Goal: Information Seeking & Learning: Understand process/instructions

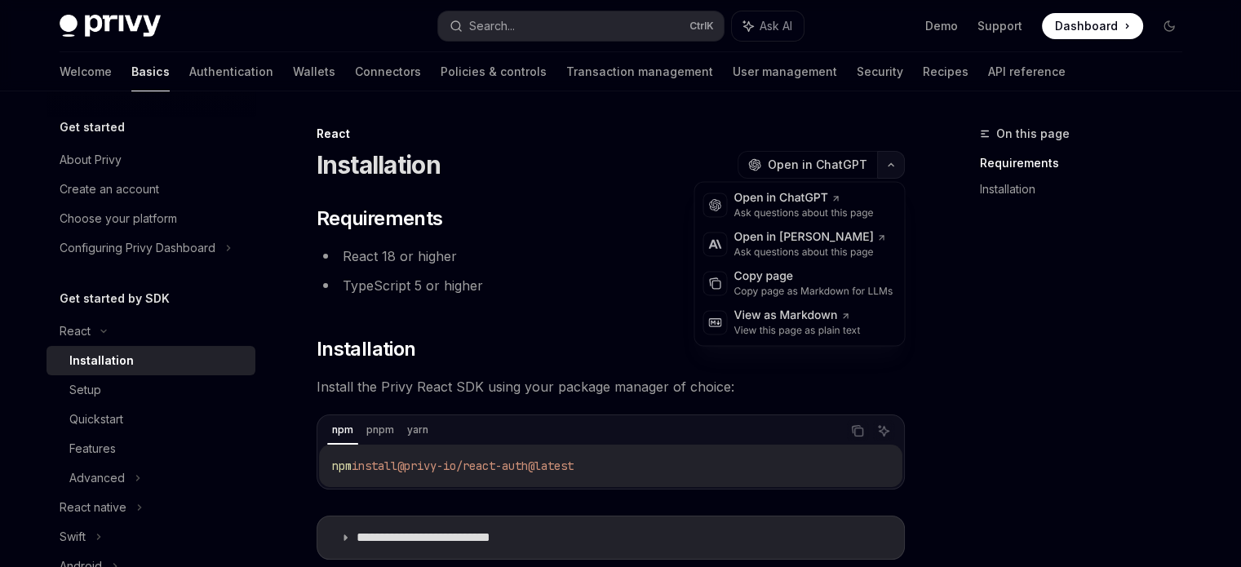
click at [883, 162] on button "button" at bounding box center [891, 165] width 28 height 28
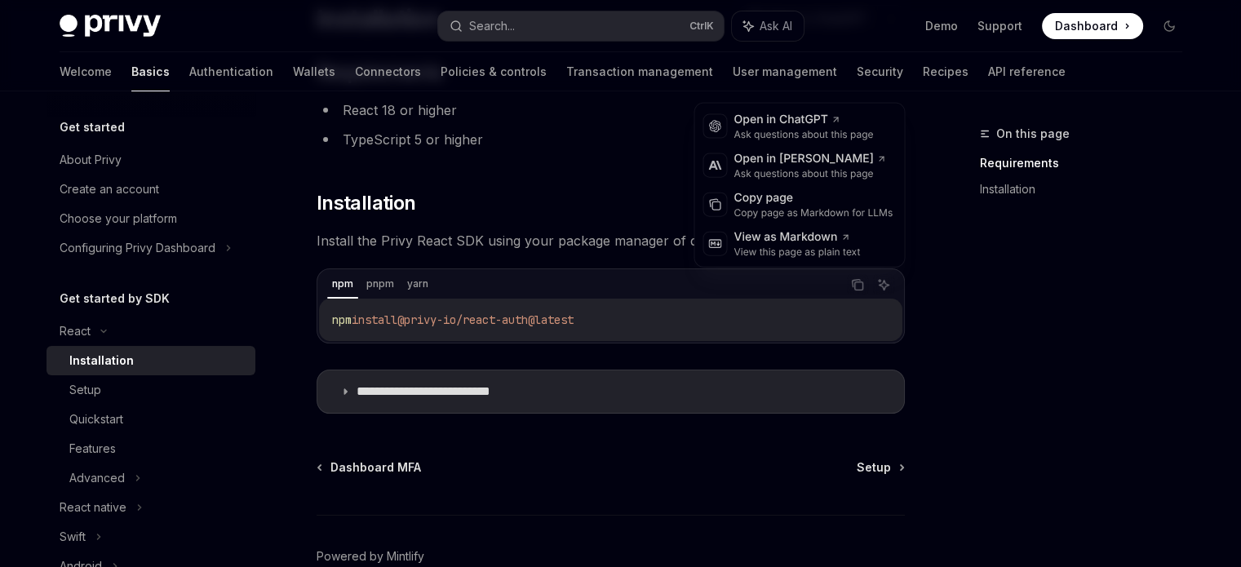
scroll to position [233, 0]
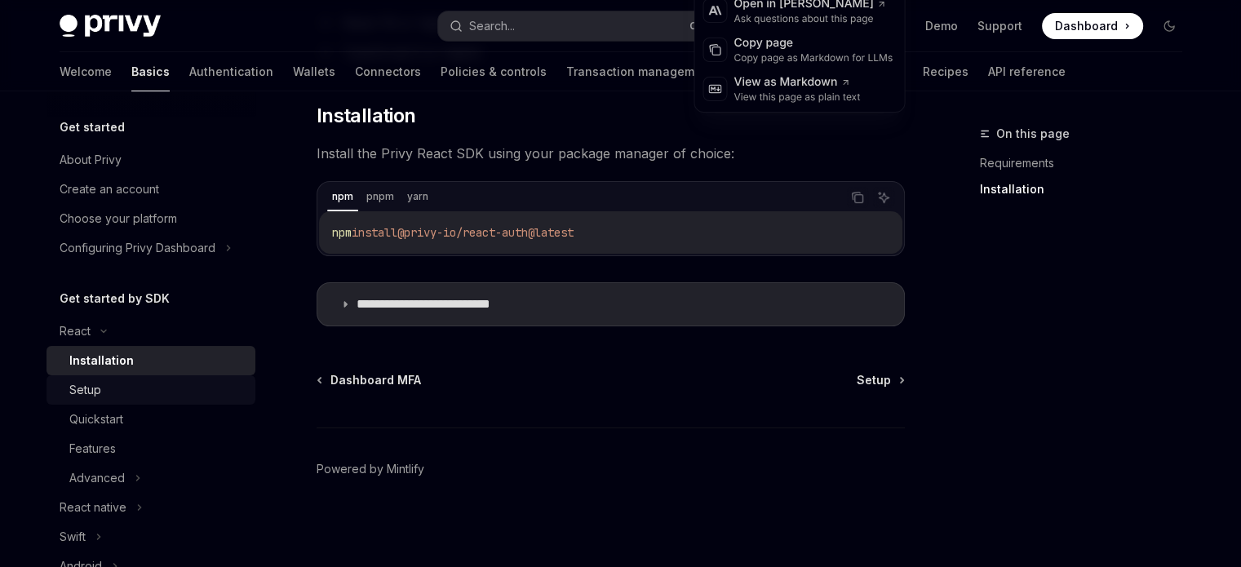
click at [124, 381] on div "Setup" at bounding box center [157, 390] width 176 height 20
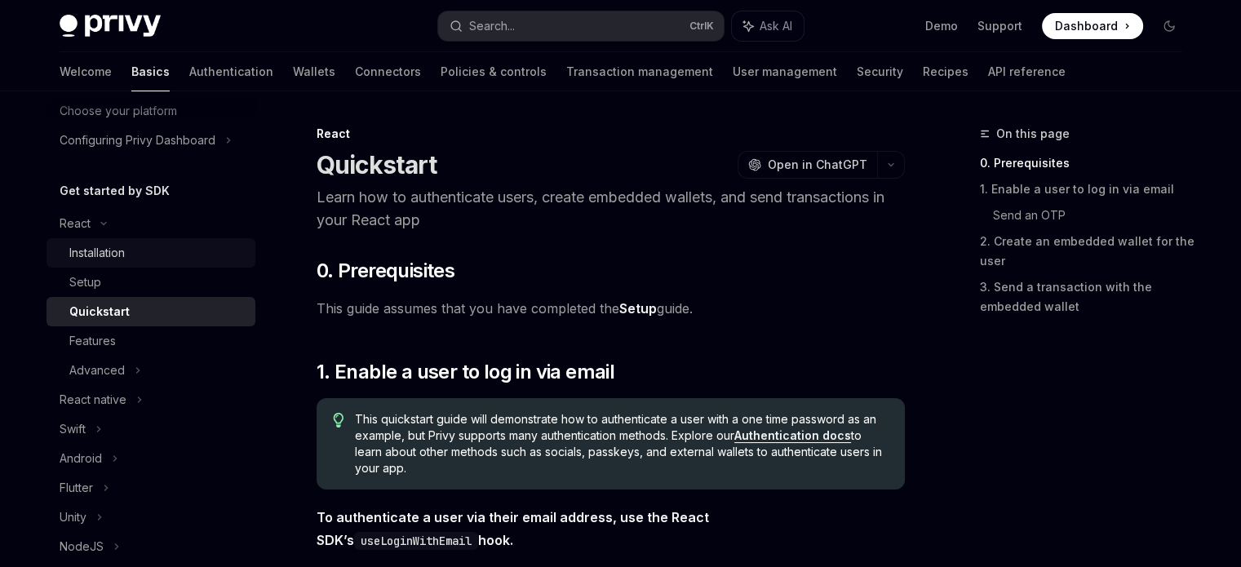
click at [159, 258] on div "Installation" at bounding box center [157, 253] width 176 height 20
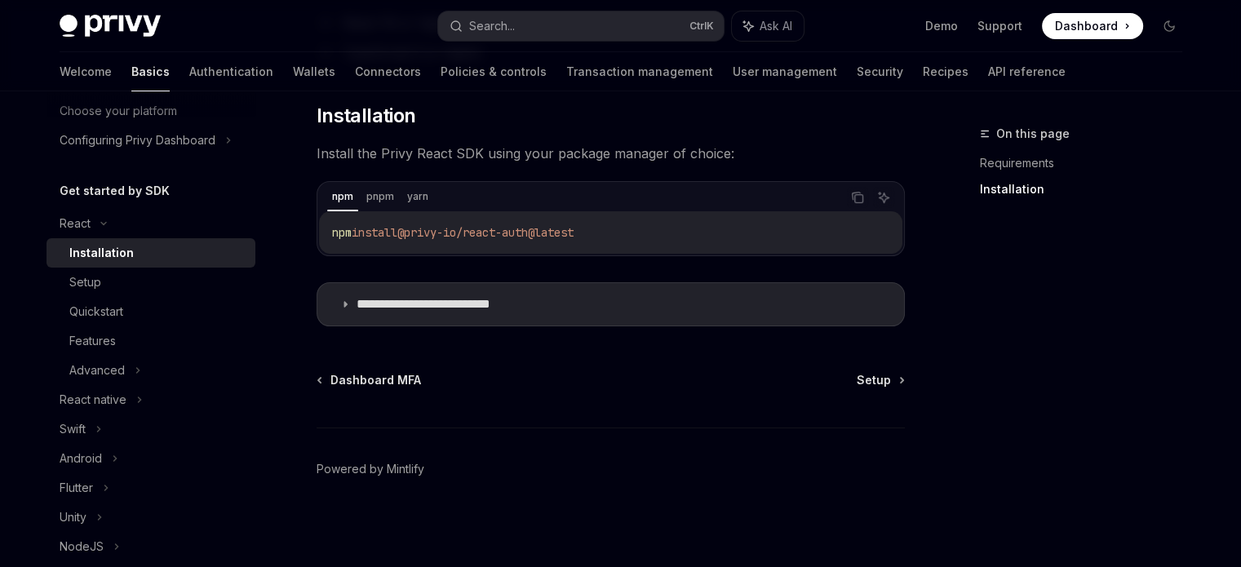
scroll to position [233, 0]
click at [209, 287] on div "Setup" at bounding box center [157, 283] width 176 height 20
type textarea "*"
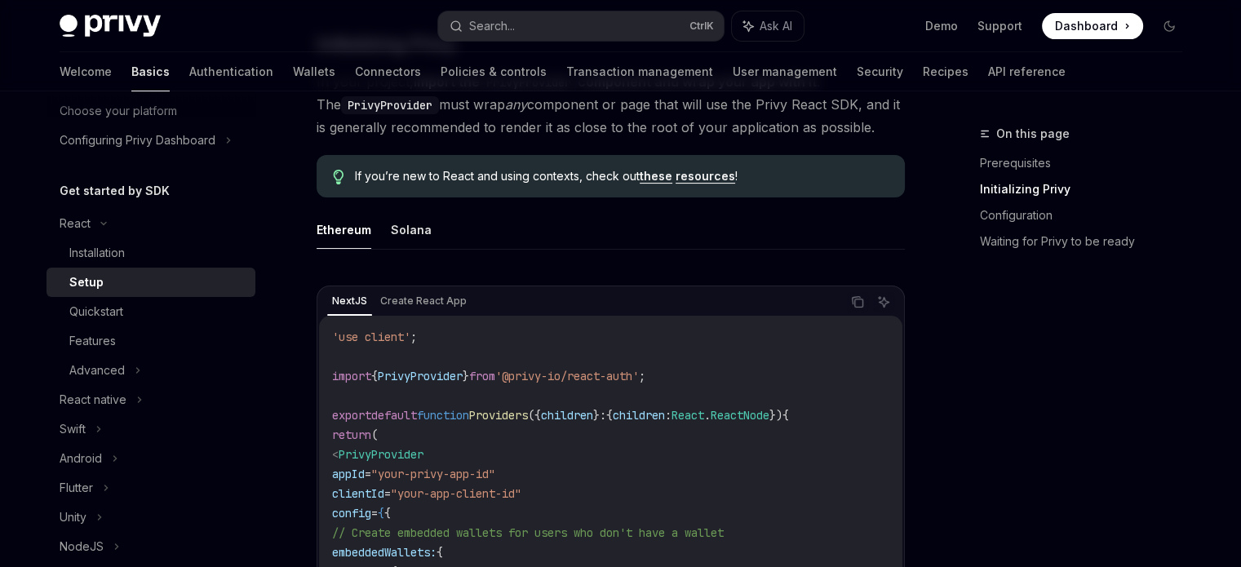
scroll to position [234, 0]
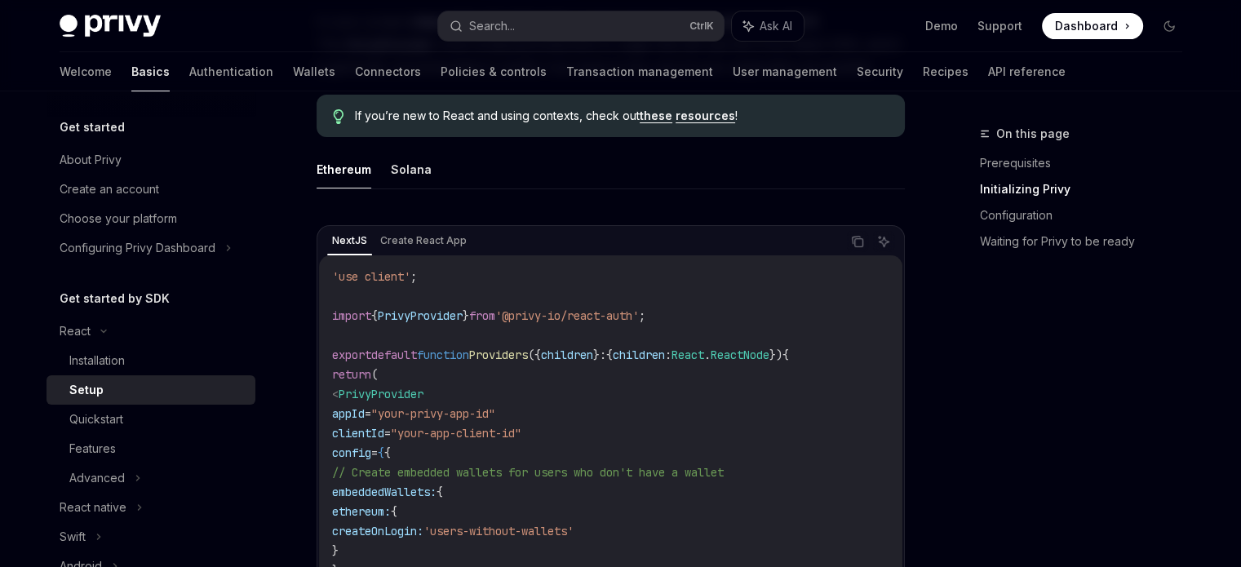
scroll to position [408, 0]
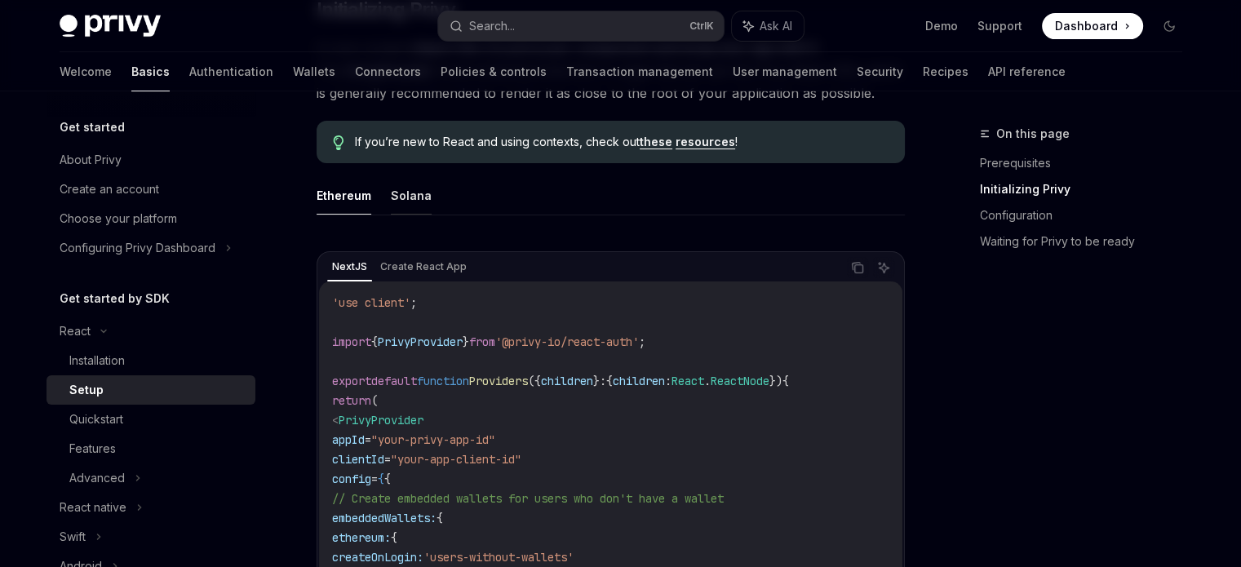
click at [411, 198] on button "Solana" at bounding box center [411, 195] width 41 height 38
click at [352, 197] on button "Ethereum" at bounding box center [344, 195] width 55 height 38
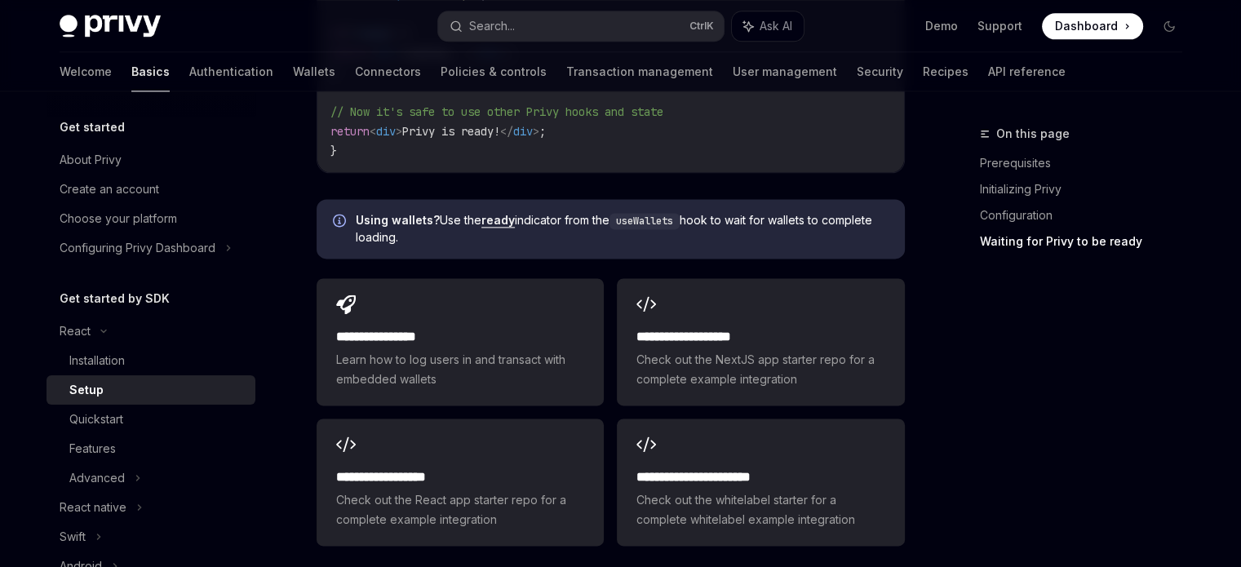
scroll to position [2204, 0]
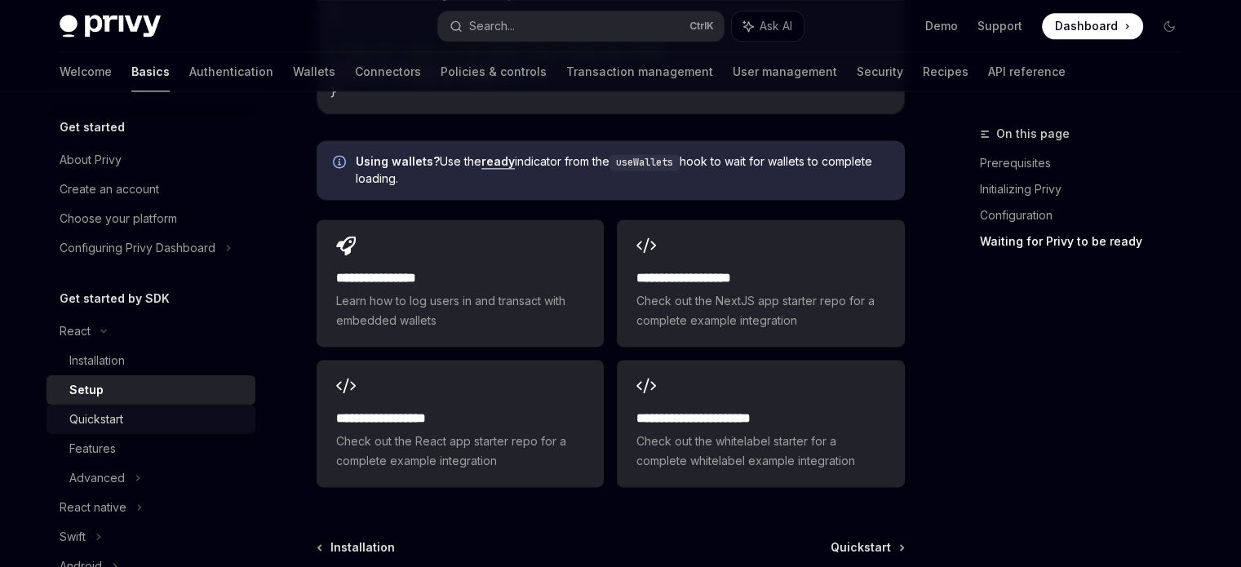
click at [154, 413] on div "Quickstart" at bounding box center [157, 420] width 176 height 20
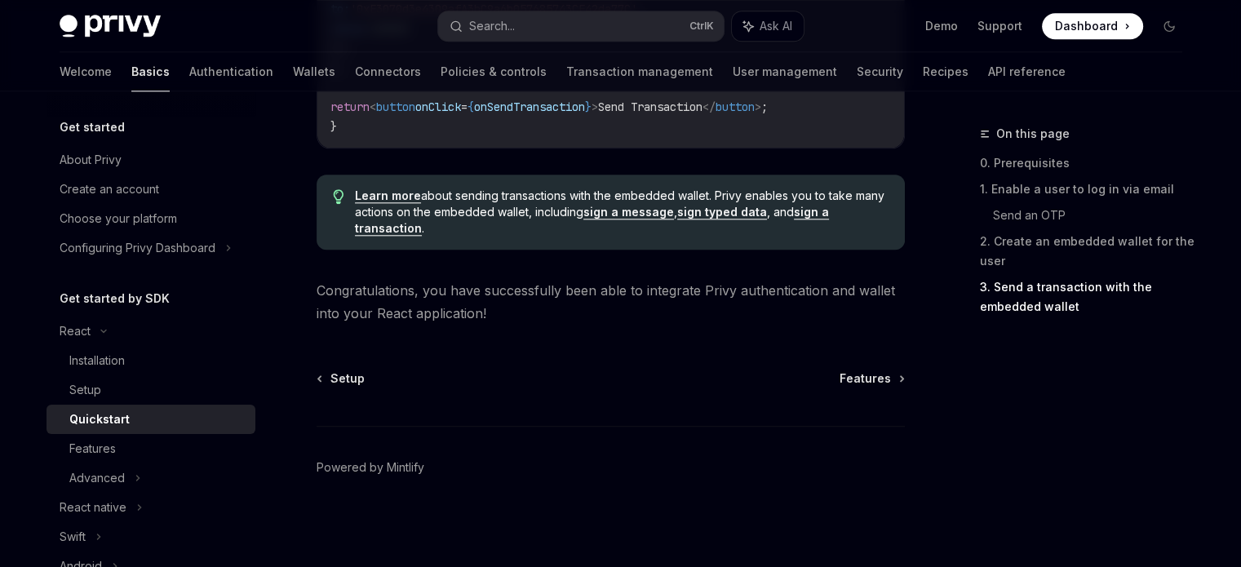
scroll to position [1799, 0]
click at [134, 452] on div "Features" at bounding box center [157, 449] width 176 height 20
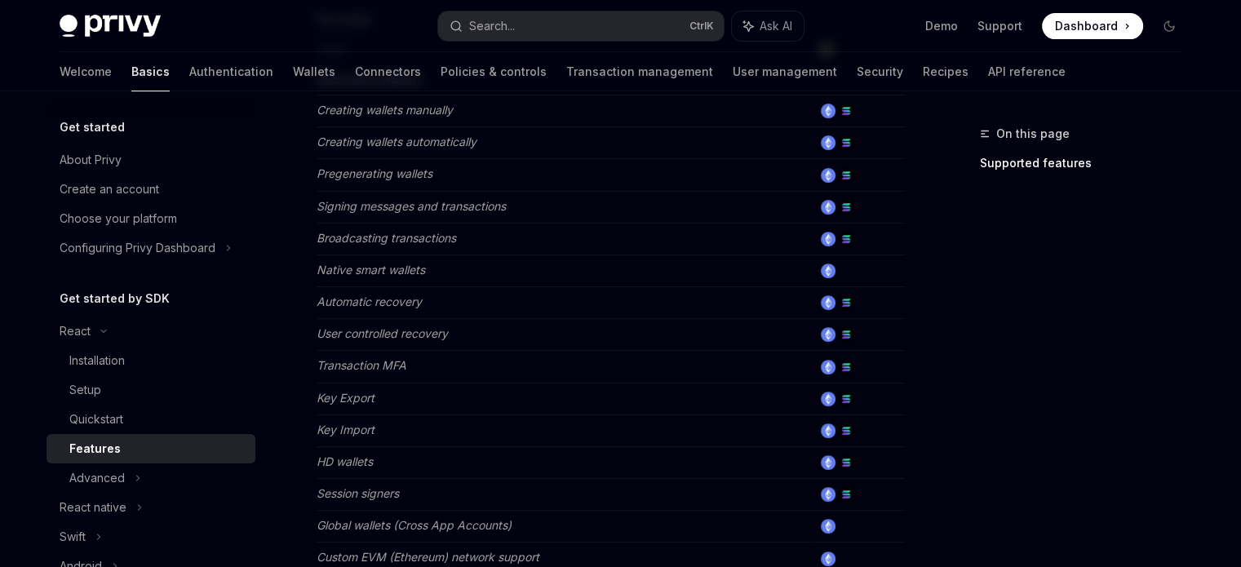
scroll to position [408, 0]
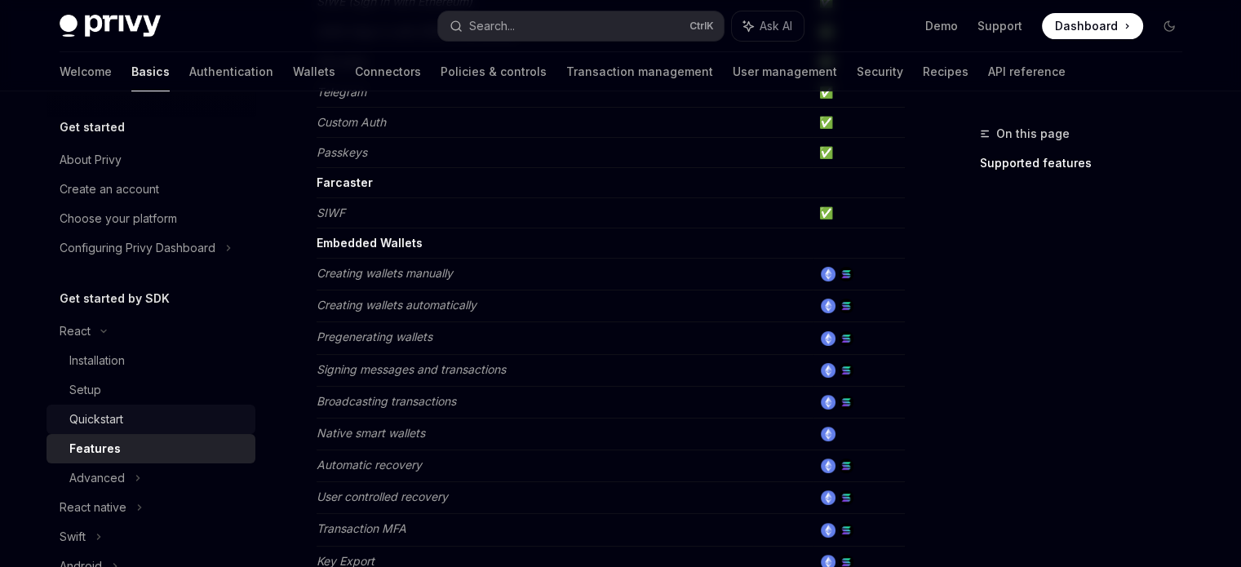
click at [158, 405] on link "Quickstart" at bounding box center [151, 419] width 209 height 29
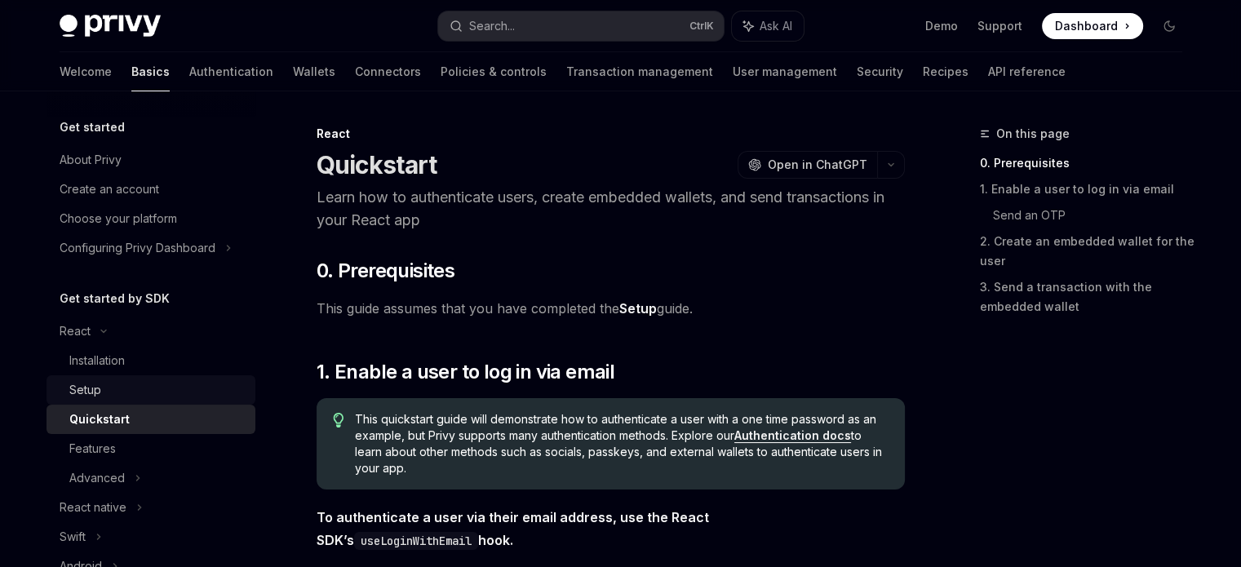
click at [157, 384] on div "Setup" at bounding box center [157, 390] width 176 height 20
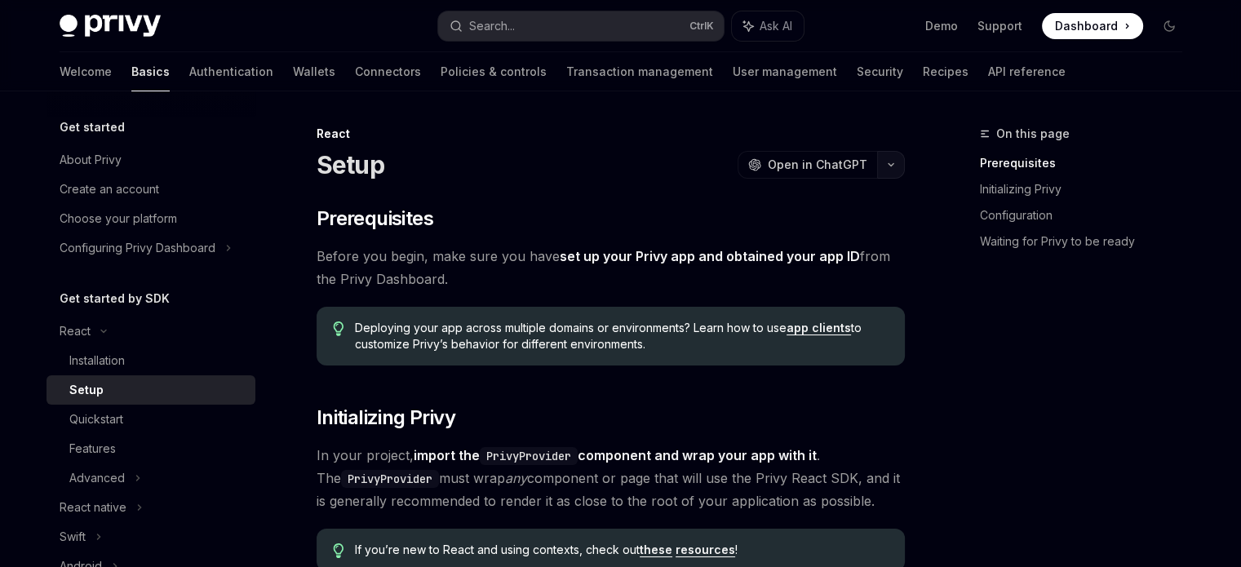
click at [881, 162] on button "button" at bounding box center [891, 165] width 28 height 28
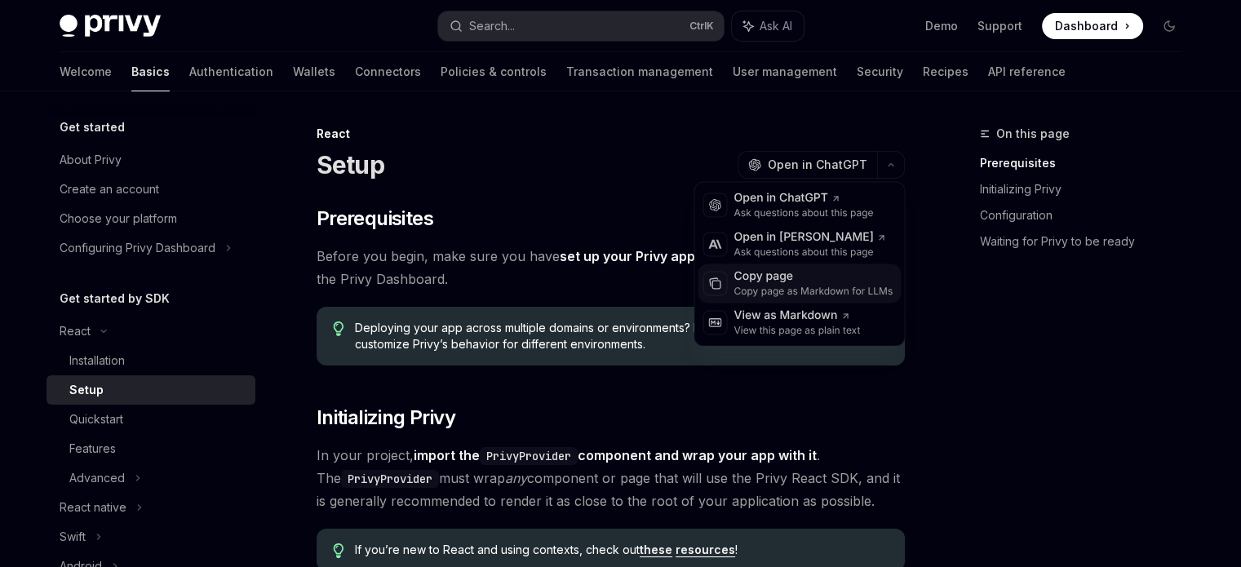
click at [797, 288] on div "Copy page as Markdown for LLMs" at bounding box center [813, 291] width 159 height 13
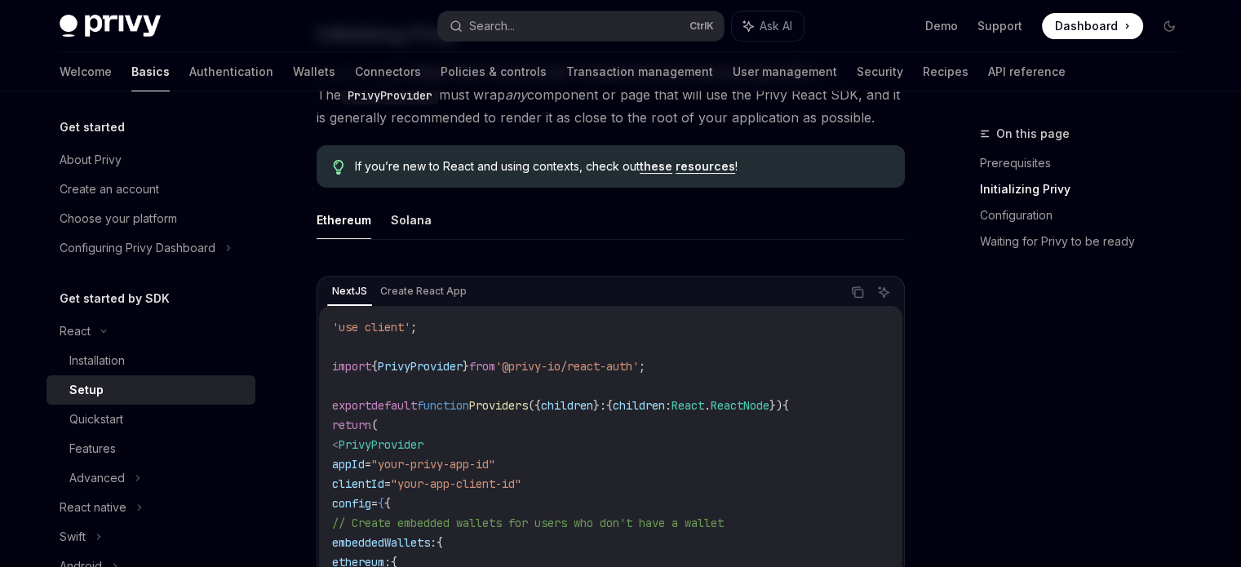
scroll to position [421, 0]
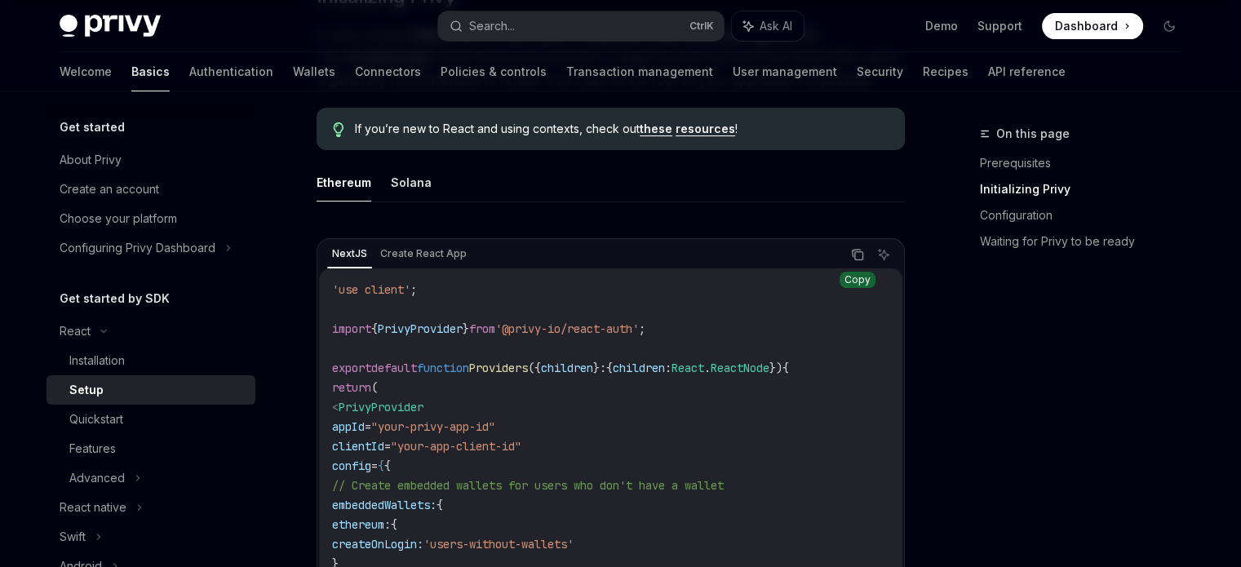
click at [858, 257] on icon "Copy the contents from the code block" at bounding box center [857, 254] width 13 height 13
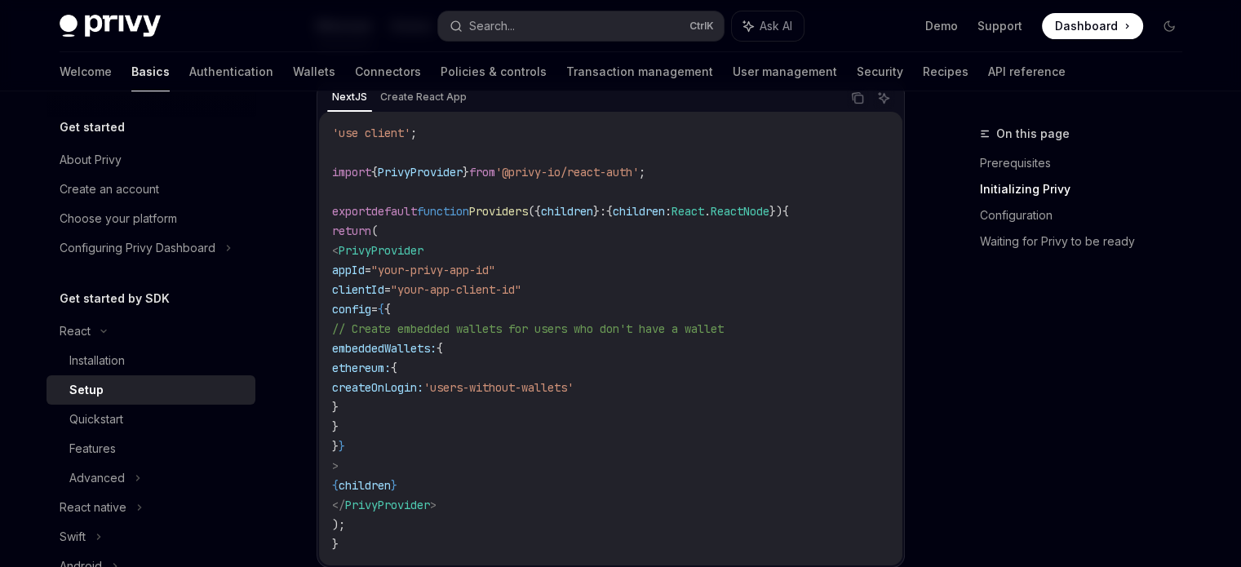
scroll to position [584, 0]
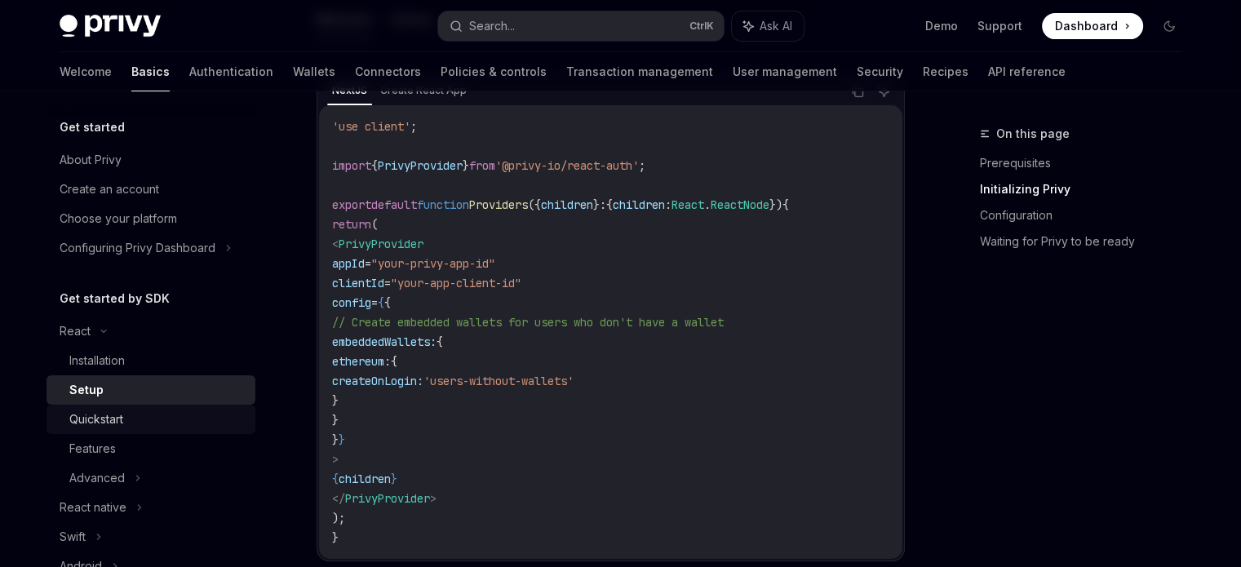
click at [138, 407] on link "Quickstart" at bounding box center [151, 419] width 209 height 29
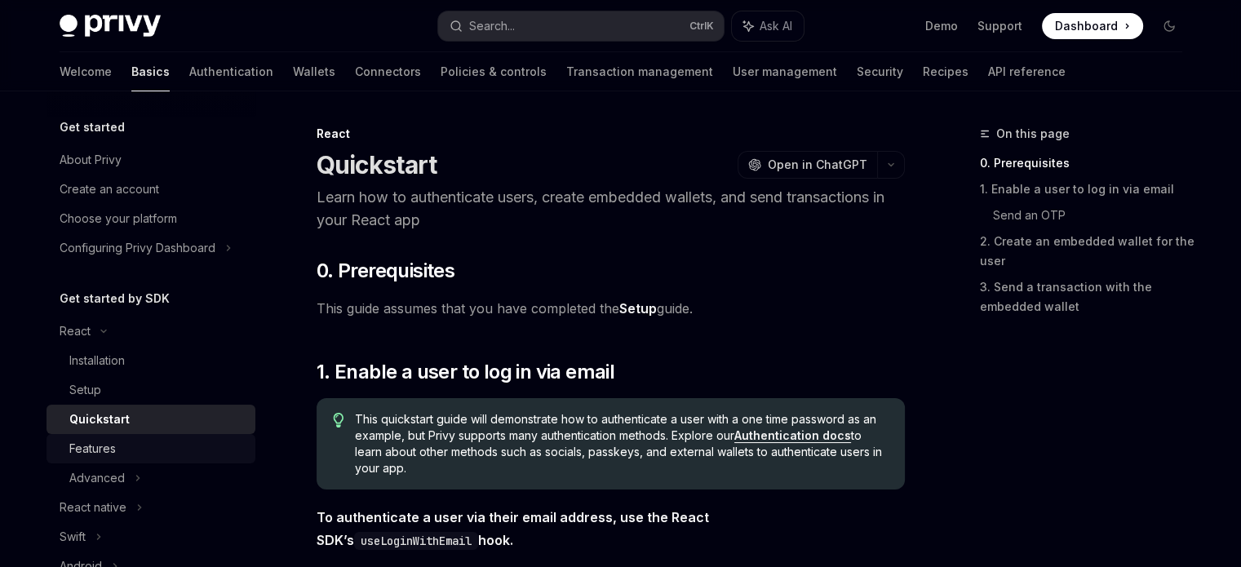
click at [115, 441] on div "Features" at bounding box center [92, 449] width 47 height 20
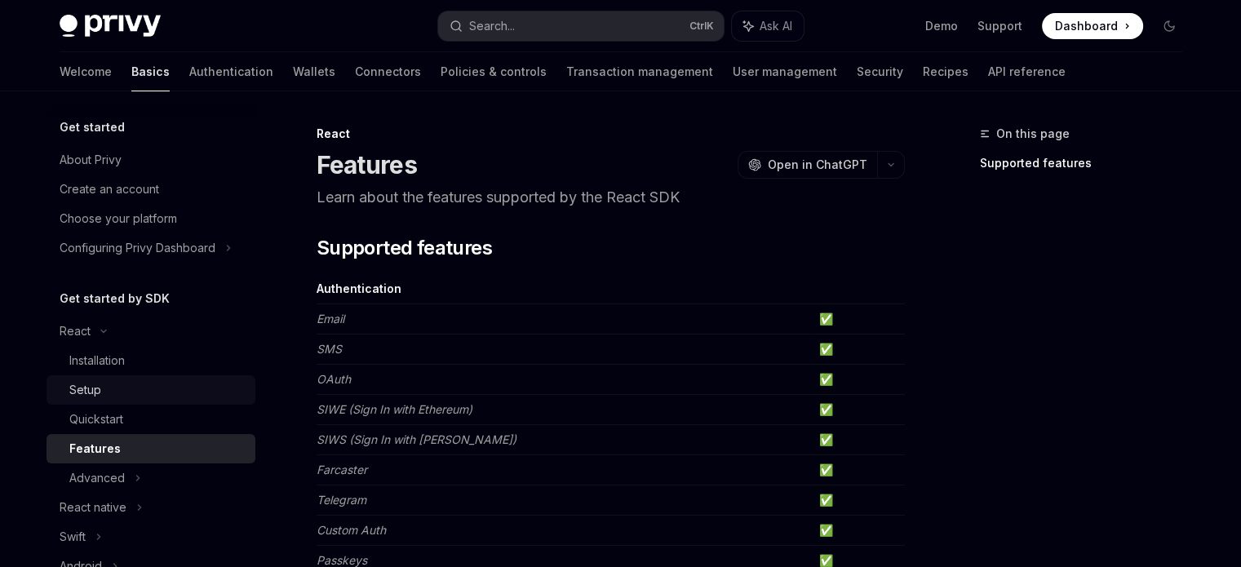
click at [128, 390] on div "Setup" at bounding box center [157, 390] width 176 height 20
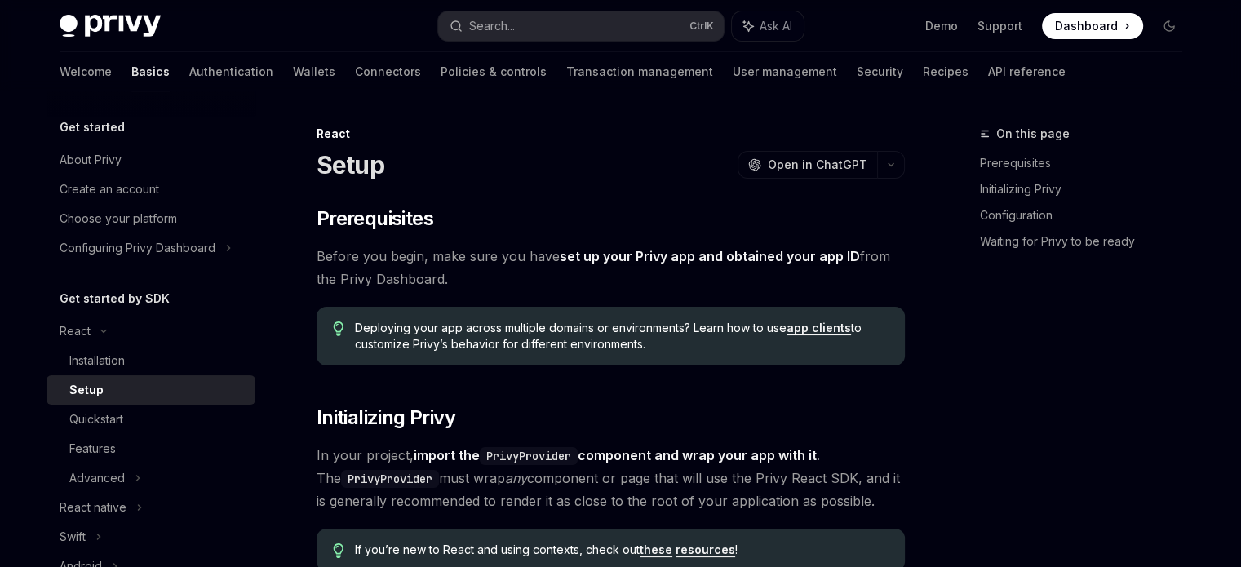
type textarea "*"
